Goal: Task Accomplishment & Management: Manage account settings

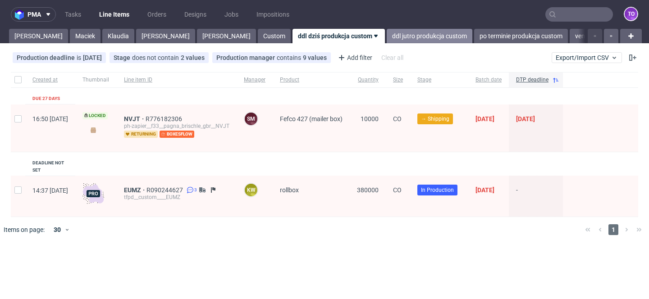
click at [386, 43] on link "ddl jutro produkcja custom" at bounding box center [429, 36] width 86 height 14
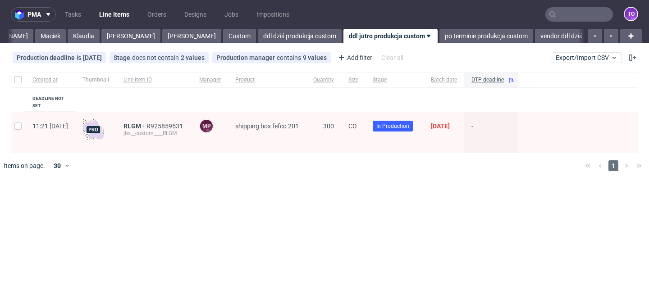
scroll to position [0, 54]
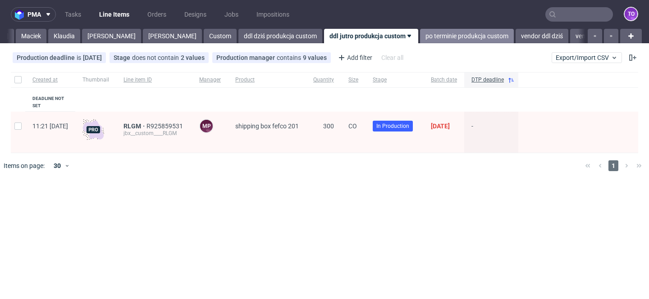
click at [420, 36] on link "po terminie produkcja custom" at bounding box center [467, 36] width 94 height 14
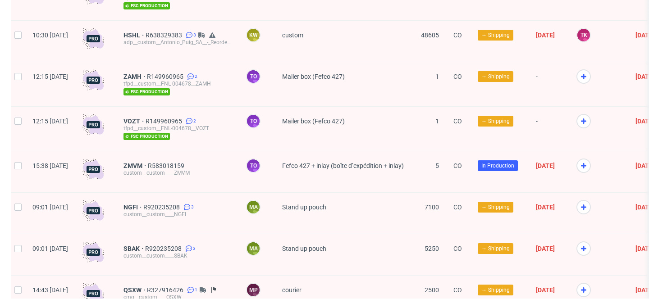
scroll to position [553, 0]
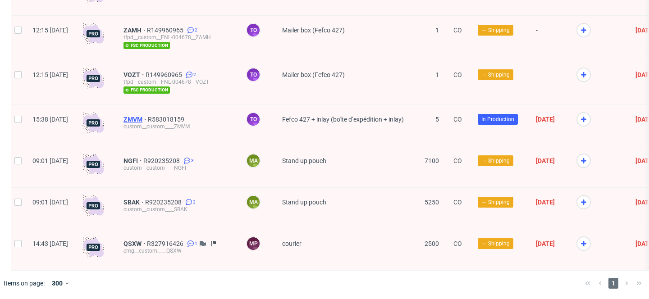
click at [148, 117] on span "ZMVM" at bounding box center [135, 119] width 24 height 7
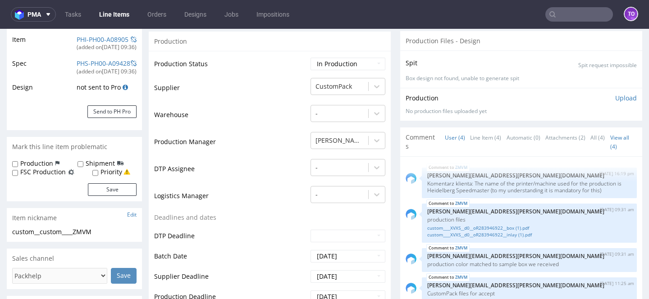
scroll to position [245, 0]
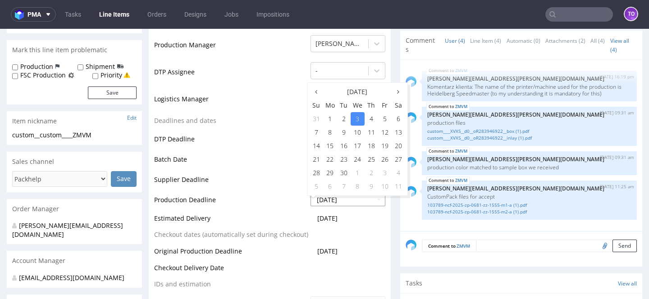
click at [346, 200] on input "2025-09-03" at bounding box center [347, 200] width 75 height 13
click at [369, 132] on td "11" at bounding box center [371, 133] width 14 height 14
type input "2025-09-11"
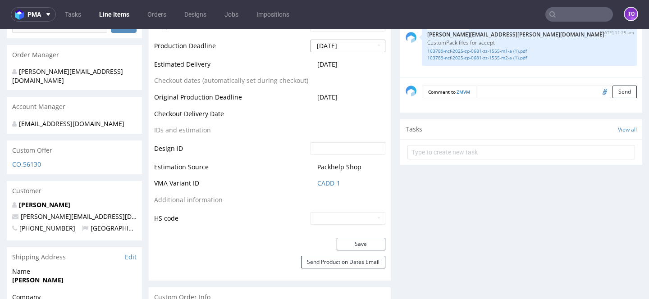
scroll to position [441, 0]
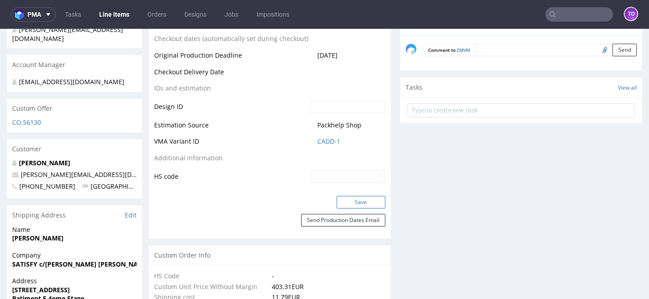
click at [359, 199] on button "Save" at bounding box center [360, 202] width 49 height 13
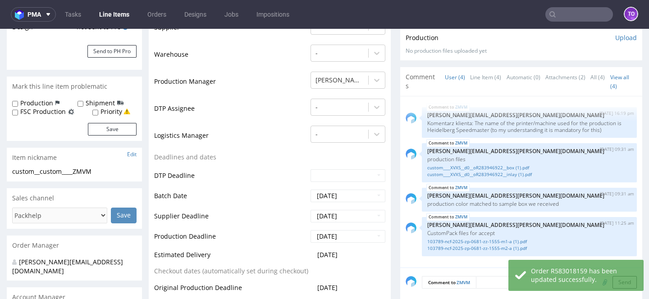
scroll to position [0, 0]
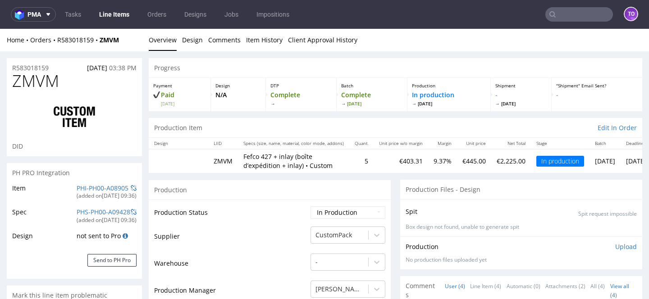
click at [116, 15] on link "Line Items" at bounding box center [114, 14] width 41 height 14
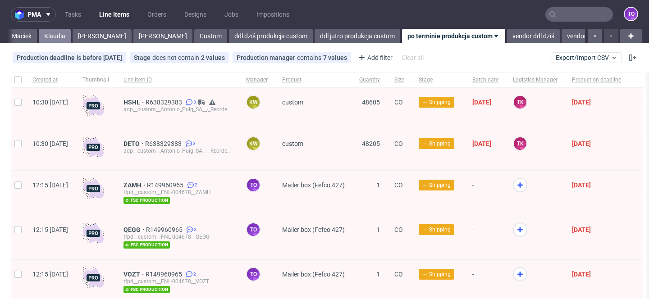
click at [39, 40] on link "Klaudia" at bounding box center [55, 36] width 32 height 14
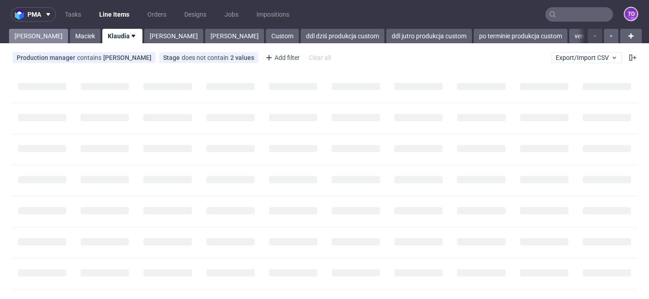
click at [17, 37] on link "Tomasz" at bounding box center [38, 36] width 59 height 14
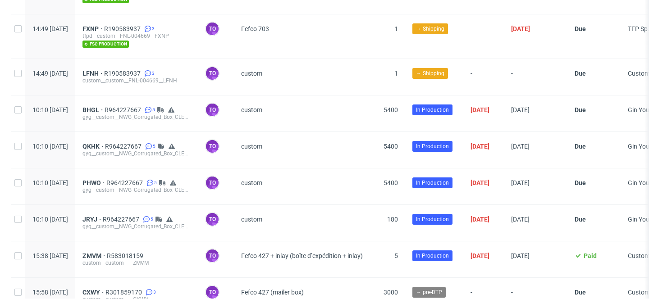
scroll to position [1589, 0]
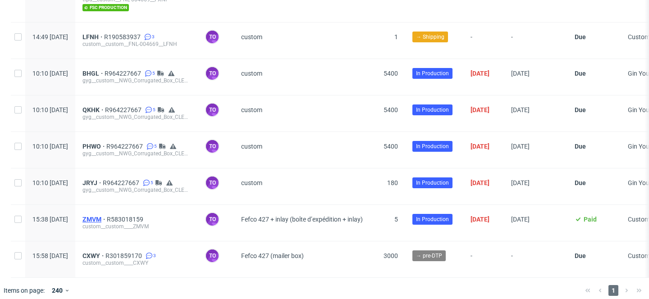
click at [107, 216] on span "ZMVM" at bounding box center [94, 219] width 24 height 7
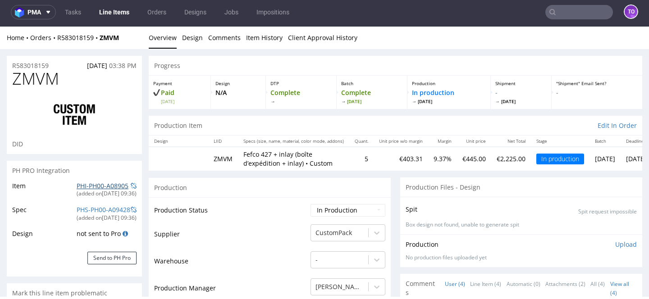
click at [95, 187] on link "PHI-PH00-A08905" at bounding box center [103, 185] width 52 height 9
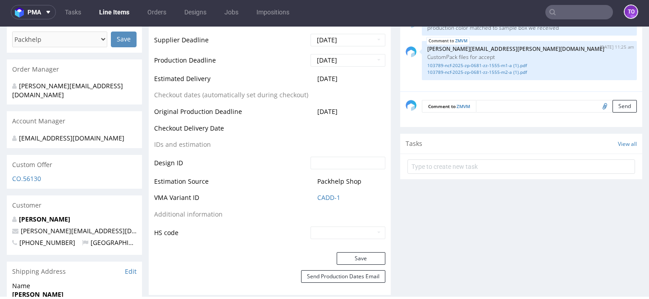
scroll to position [388, 0]
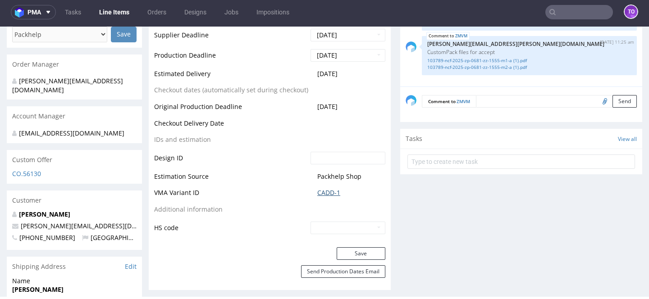
click at [318, 191] on link "CADD-1" at bounding box center [328, 192] width 23 height 9
click at [322, 189] on link "CADD-1" at bounding box center [328, 192] width 23 height 9
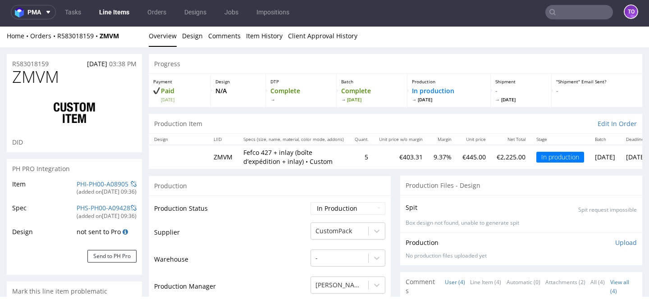
scroll to position [0, 0]
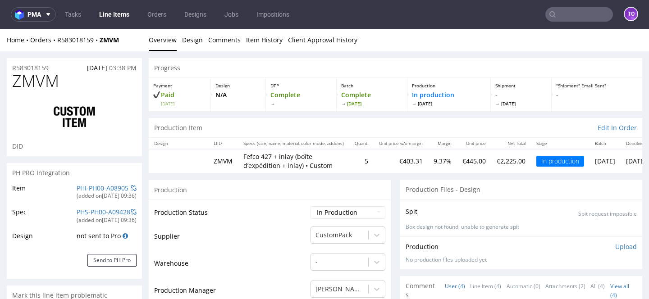
scroll to position [2, 0]
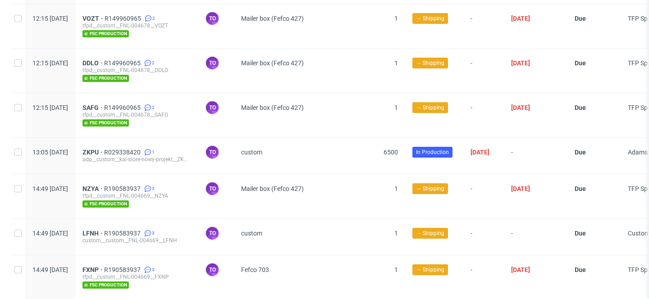
scroll to position [1352, 0]
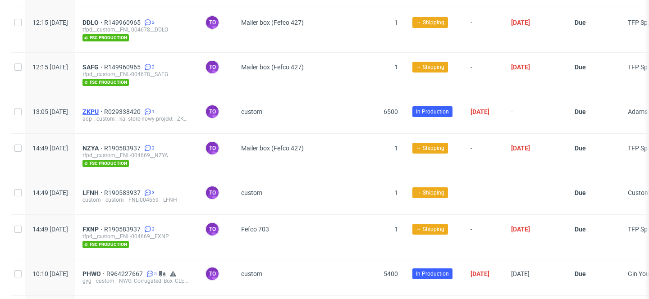
click at [104, 108] on span "ZKPU" at bounding box center [93, 111] width 22 height 7
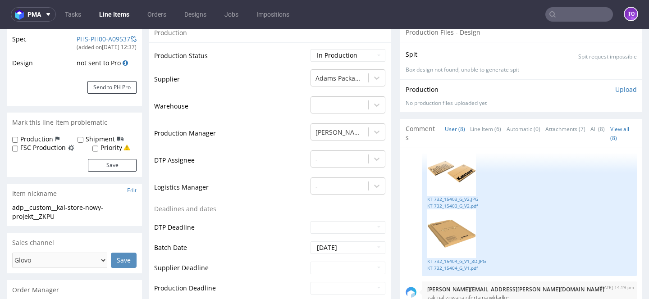
scroll to position [121, 0]
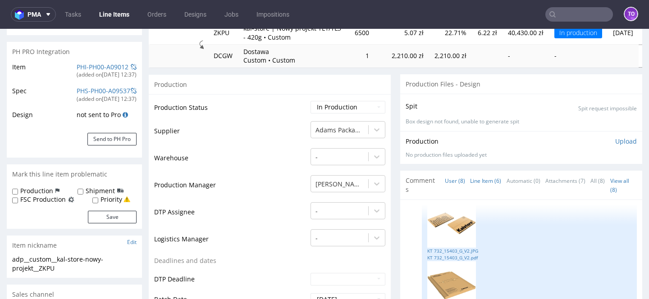
click at [474, 181] on link "Line Item (6)" at bounding box center [485, 180] width 31 height 19
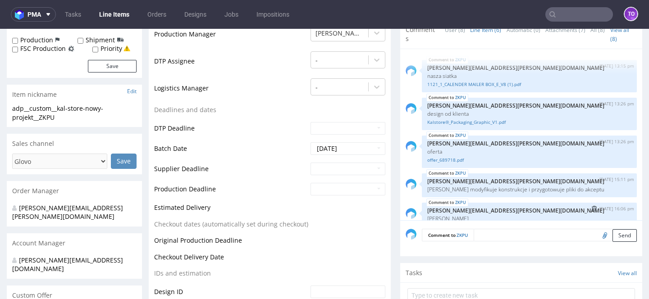
scroll to position [182, 0]
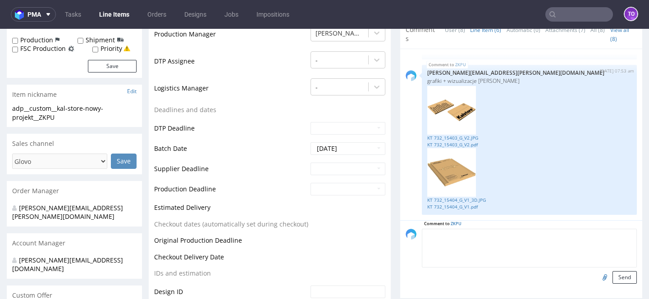
click at [483, 230] on textarea at bounding box center [529, 248] width 215 height 39
type textarea "final dieline (corrected zipper)"
click at [597, 277] on input "file" at bounding box center [603, 277] width 13 height 12
type input "C:\fakepath\A125023210ba.dxf"
click at [615, 279] on button "Send" at bounding box center [624, 277] width 24 height 13
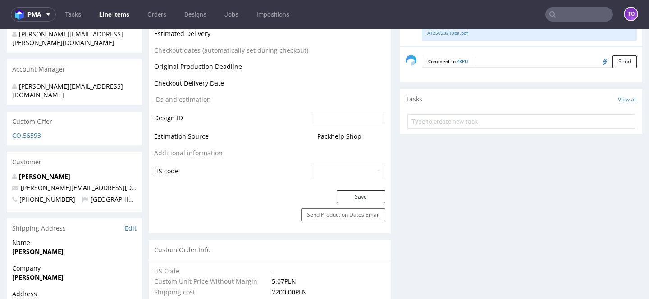
scroll to position [101, 0]
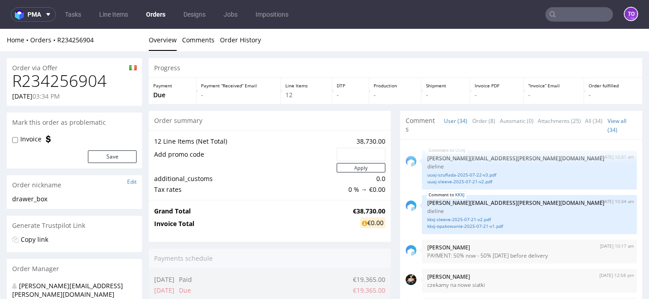
scroll to position [1306, 0]
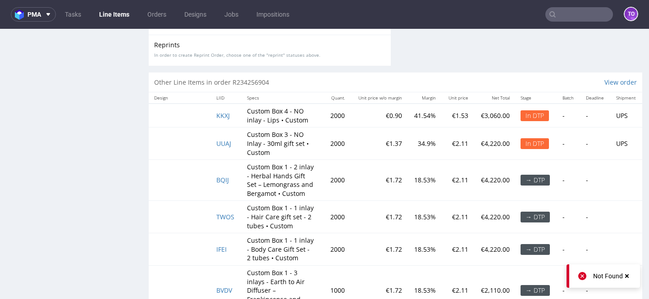
scroll to position [1864, 0]
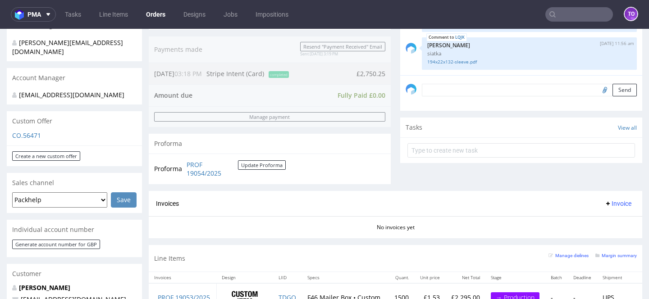
scroll to position [332, 0]
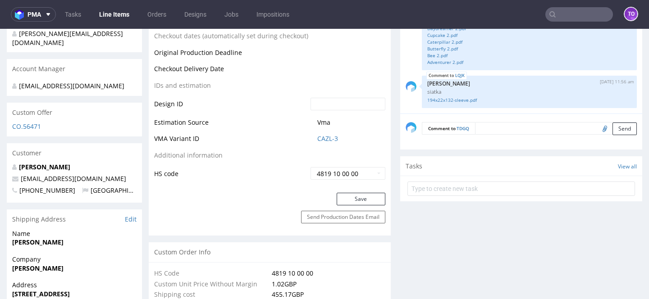
scroll to position [463, 0]
